Goal: Information Seeking & Learning: Learn about a topic

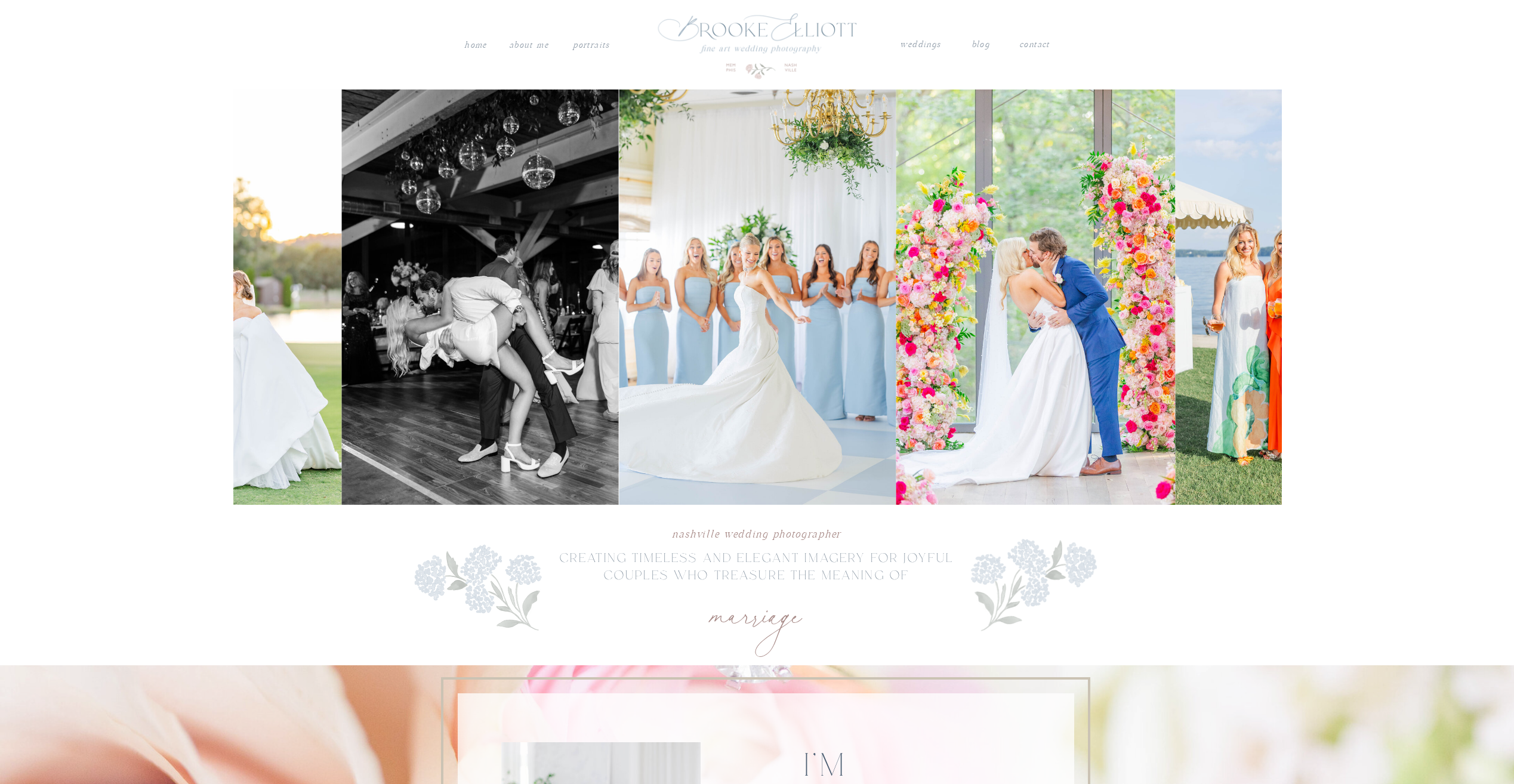
click at [593, 42] on nav "PORTRAITS" at bounding box center [591, 44] width 40 height 12
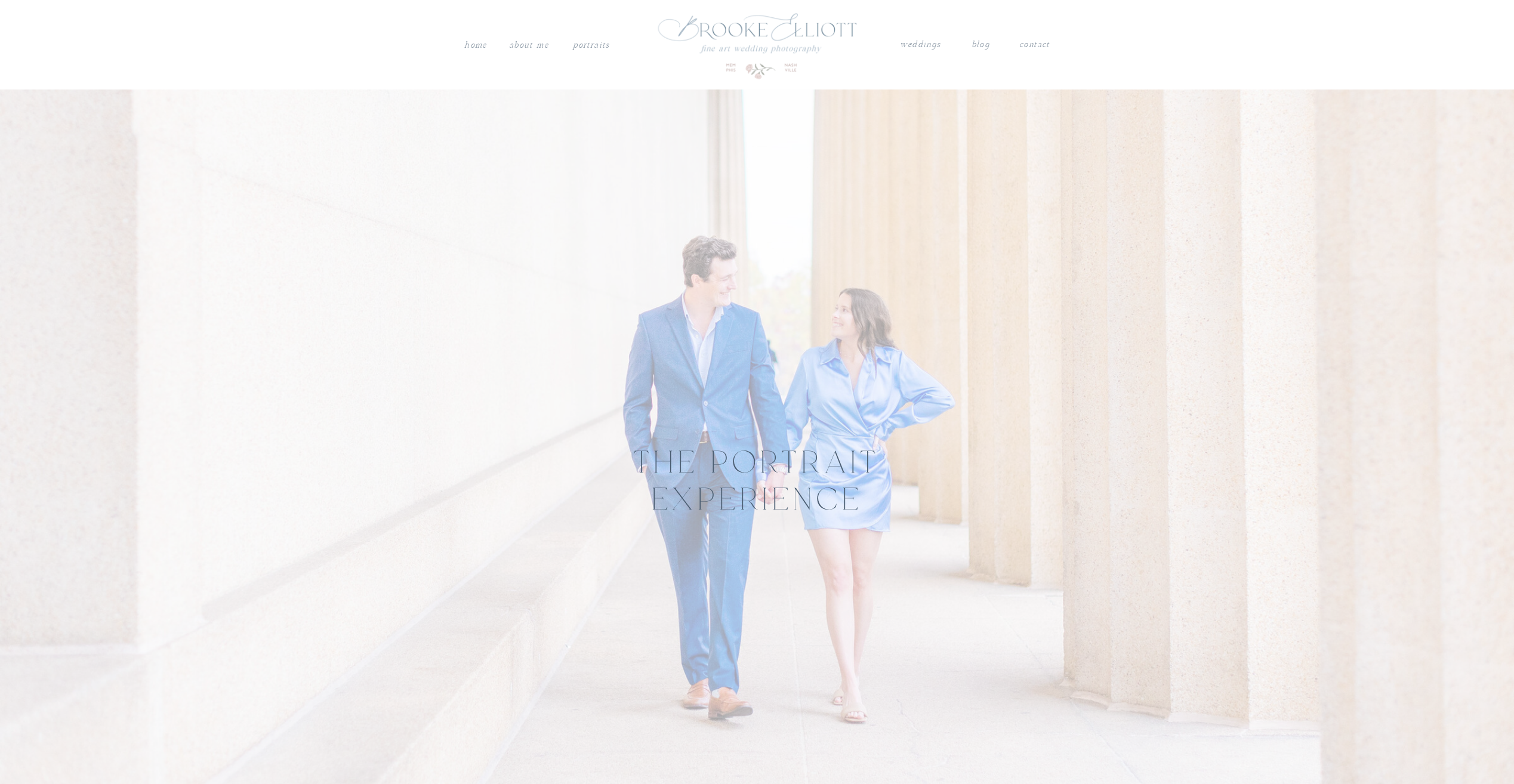
click at [921, 47] on nav "weddings" at bounding box center [920, 45] width 42 height 16
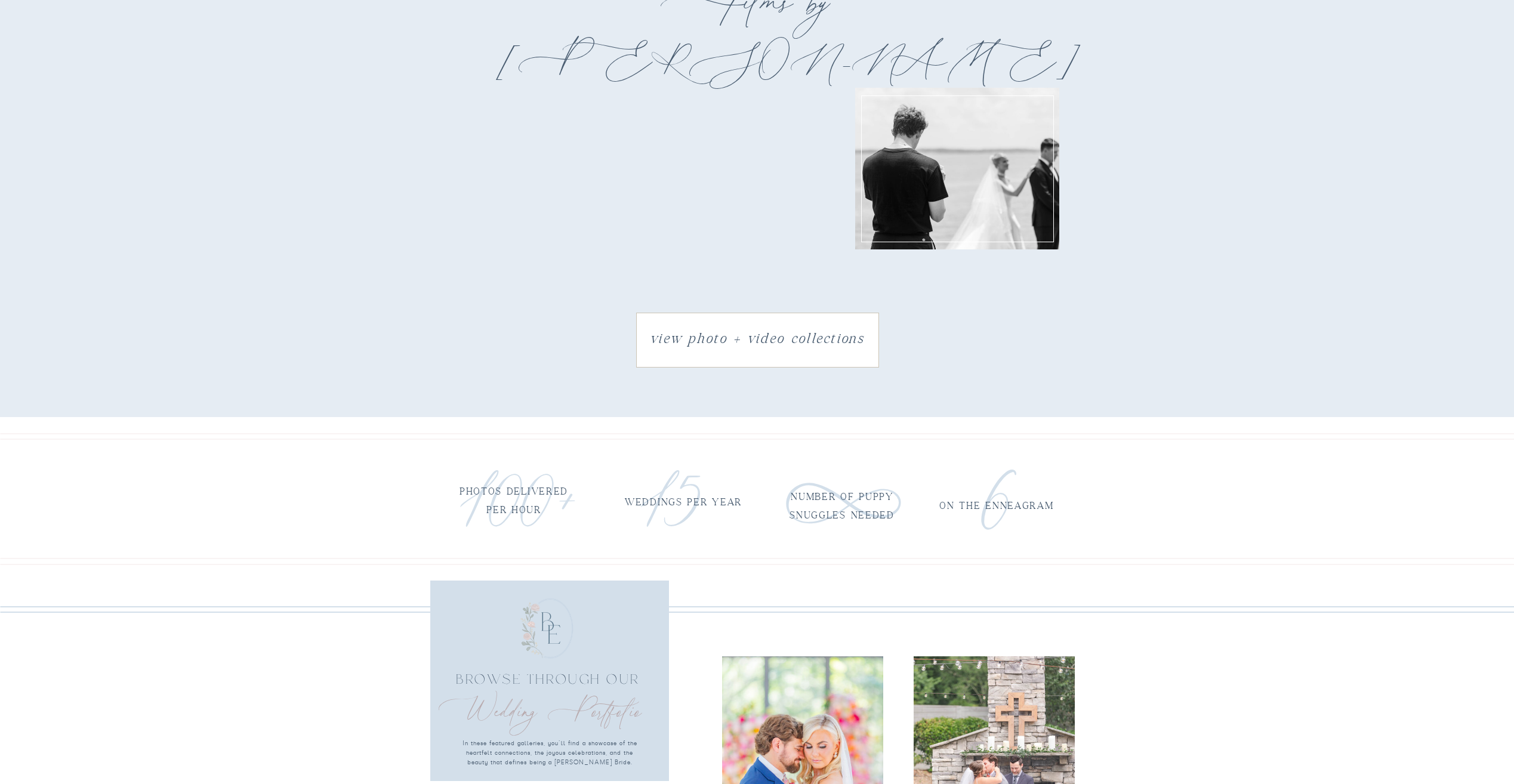
scroll to position [1852, 0]
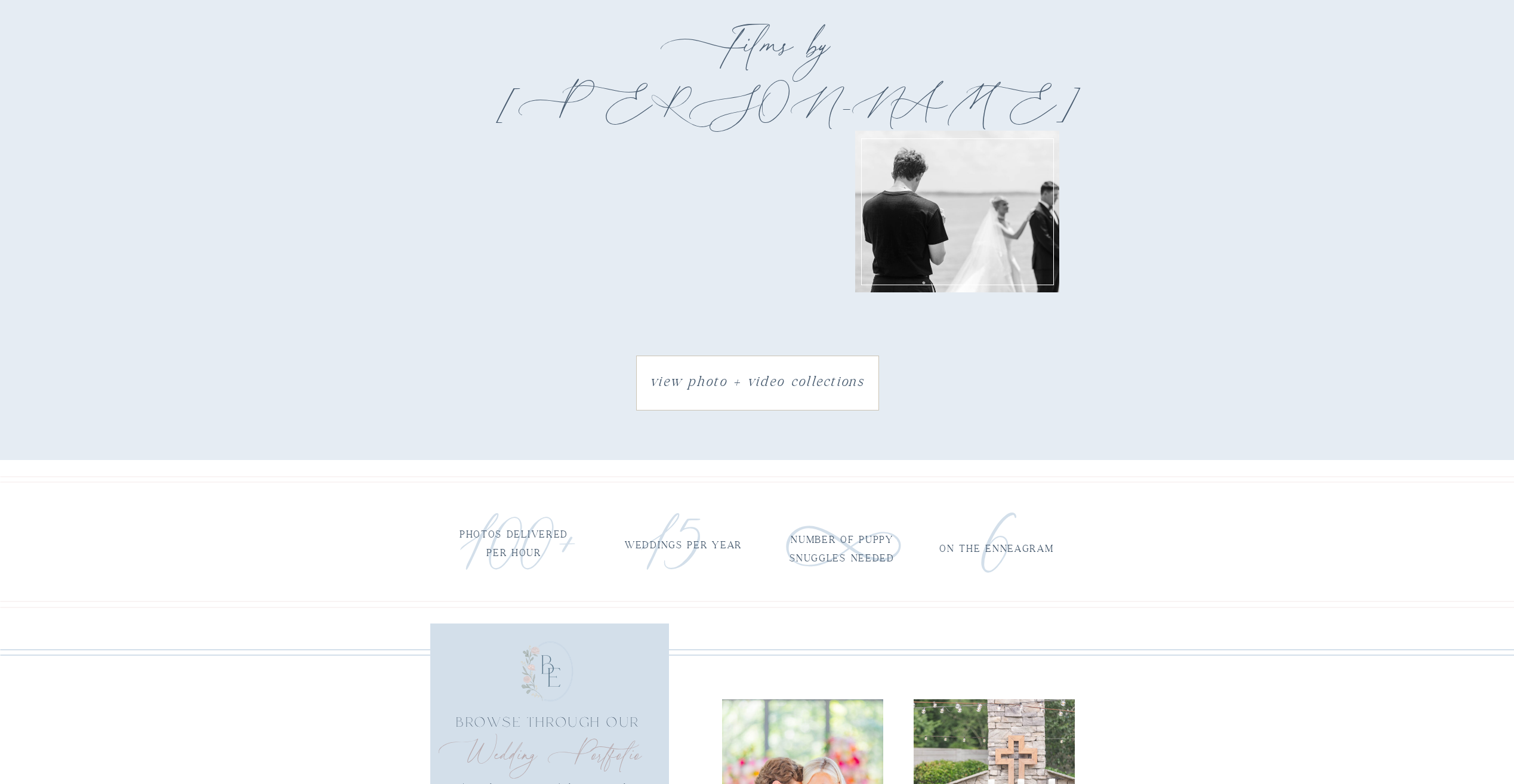
click at [746, 378] on h3 "view photo + video collections" at bounding box center [757, 382] width 236 height 27
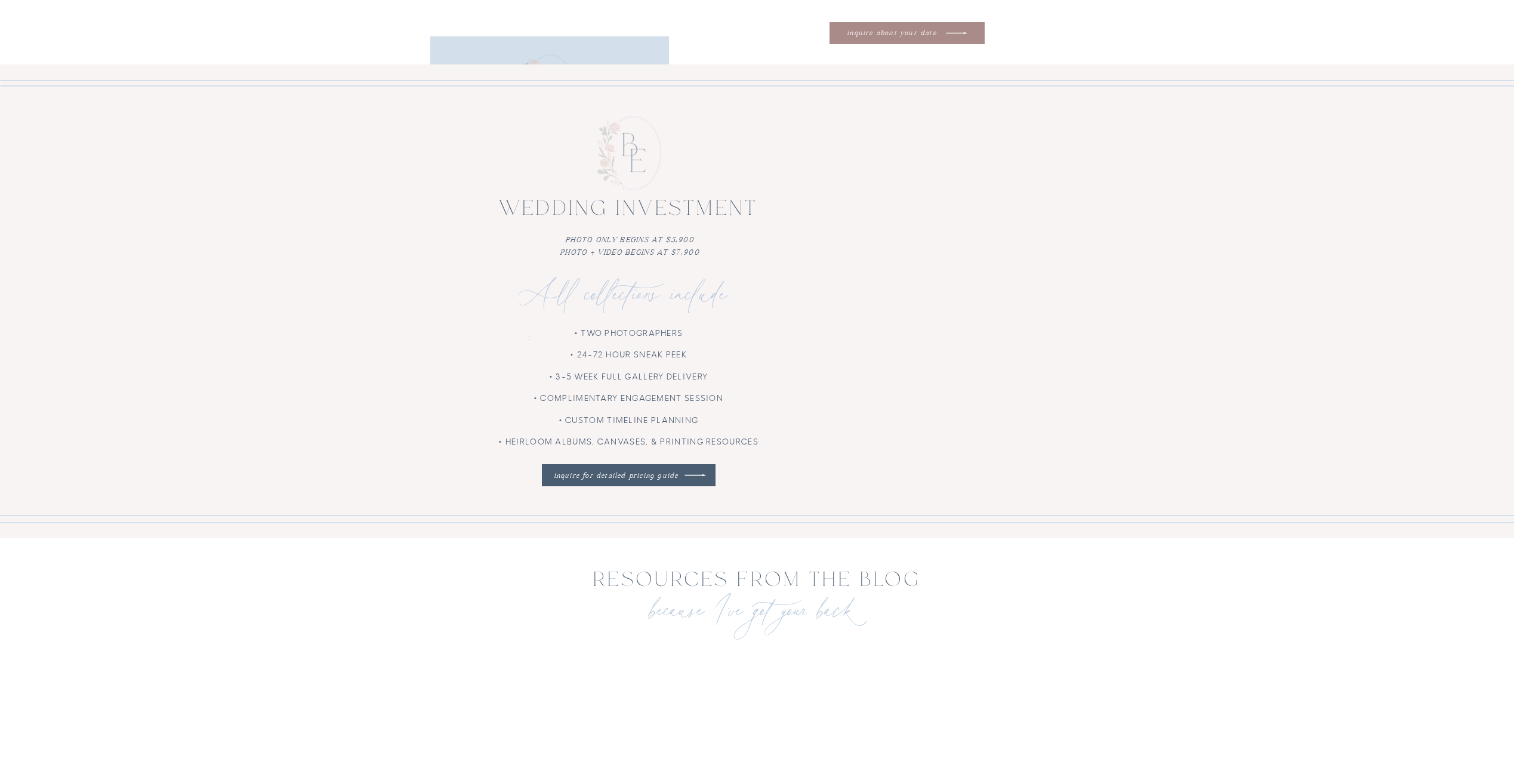
scroll to position [3334, 0]
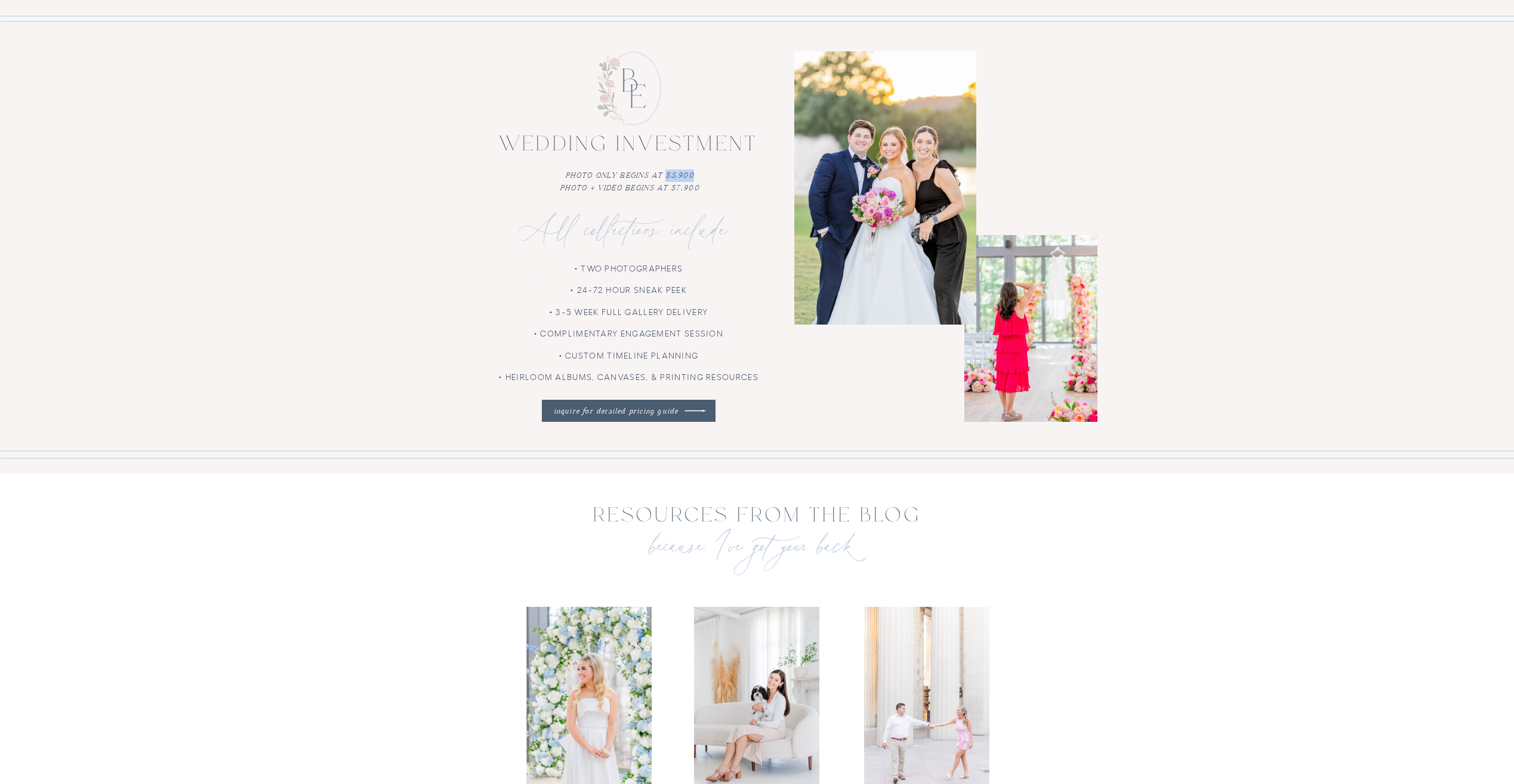
drag, startPoint x: 667, startPoint y: 171, endPoint x: 692, endPoint y: 172, distance: 25.0
click at [692, 172] on p "photo only begins at $5,900 photo + video begins at $7,900" at bounding box center [630, 181] width 344 height 24
drag, startPoint x: 692, startPoint y: 172, endPoint x: 688, endPoint y: 181, distance: 9.8
click at [688, 181] on p "photo only begins at $5,900 photo + video begins at $7,900" at bounding box center [630, 181] width 344 height 24
drag, startPoint x: 674, startPoint y: 187, endPoint x: 707, endPoint y: 187, distance: 33.0
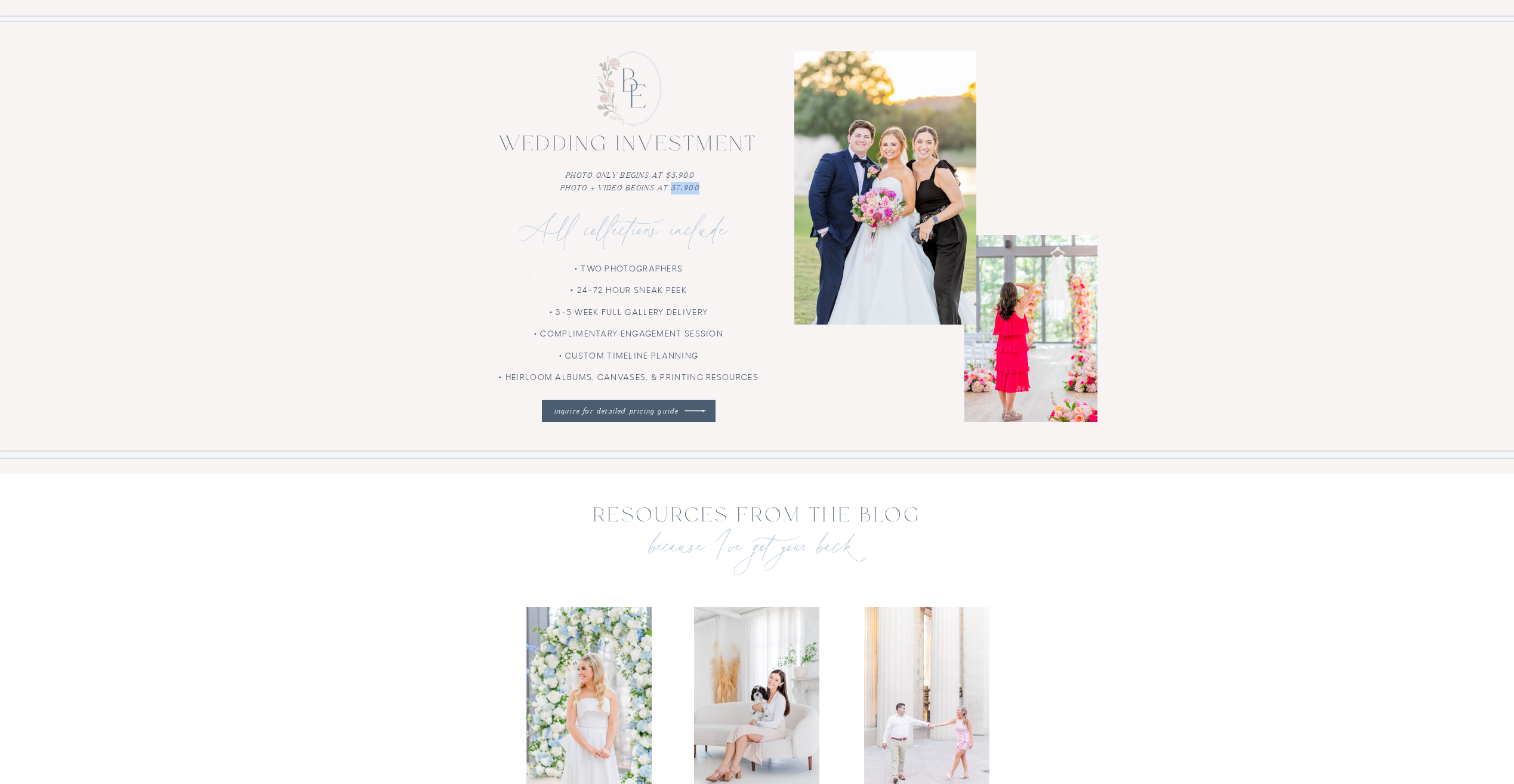
click at [707, 187] on p "photo only begins at $5,900 photo + video begins at $7,900" at bounding box center [630, 181] width 344 height 24
click at [449, 191] on div at bounding box center [549, 136] width 239 height 200
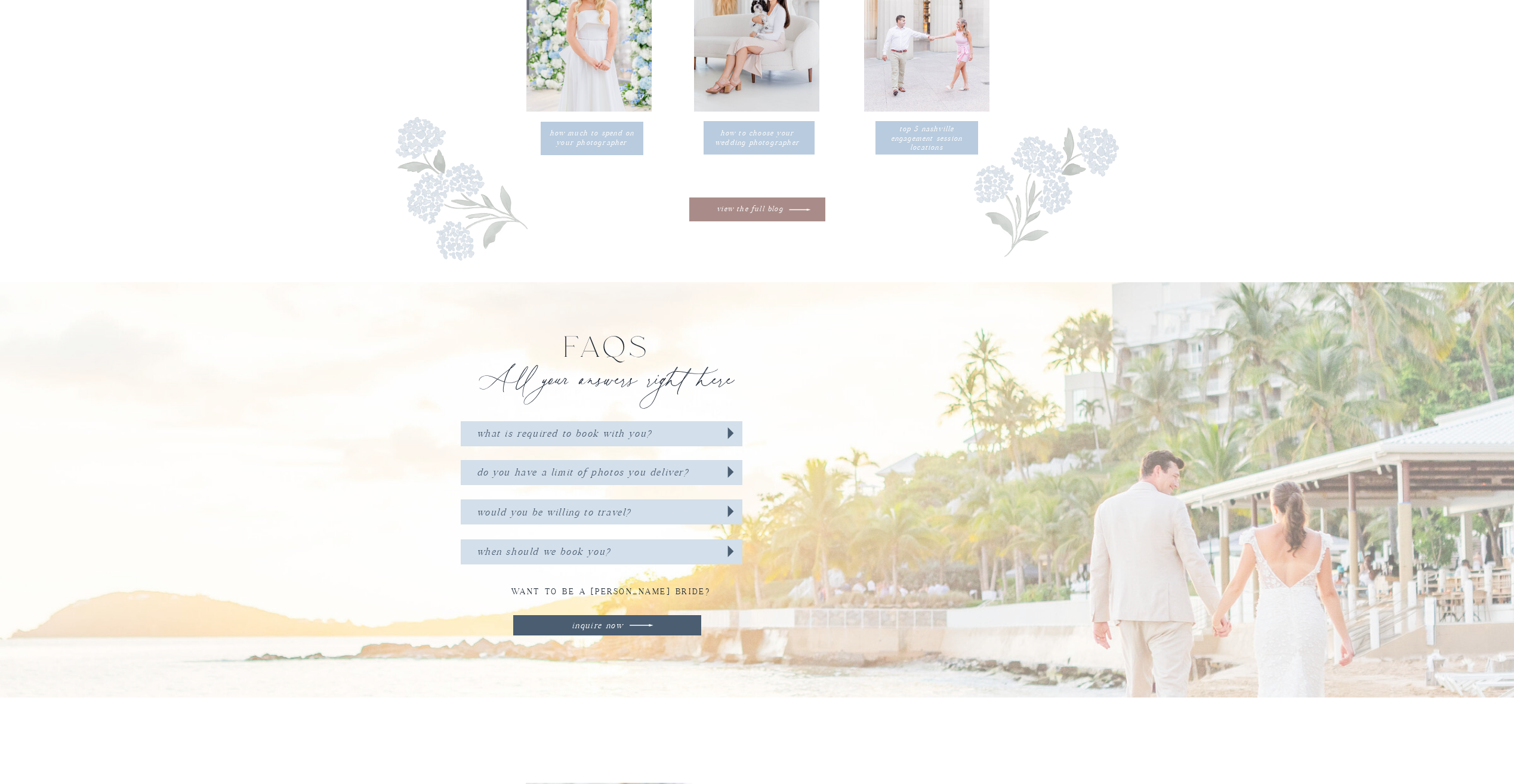
scroll to position [4159, 0]
